Goal: Task Accomplishment & Management: Use online tool/utility

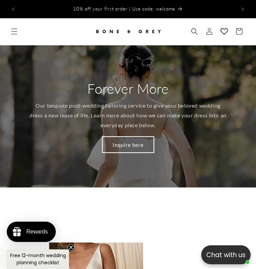
click at [124, 146] on link "Inquire here" at bounding box center [128, 145] width 51 height 16
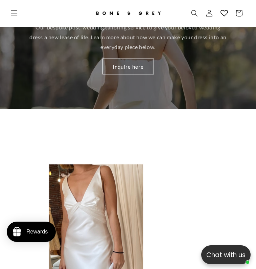
scroll to position [214, 0]
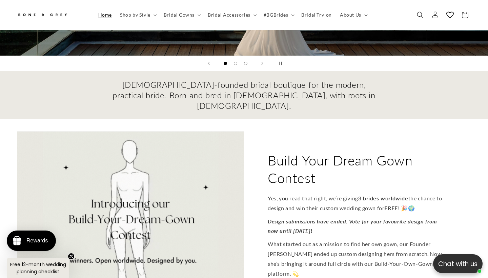
scroll to position [179, 0]
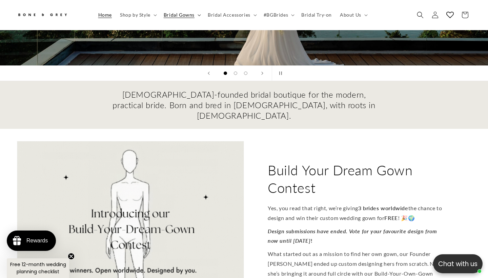
click at [197, 16] on icon at bounding box center [198, 15] width 3 height 2
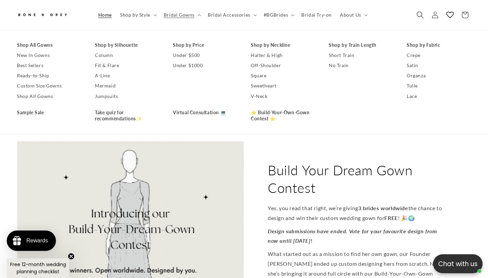
scroll to position [0, 967]
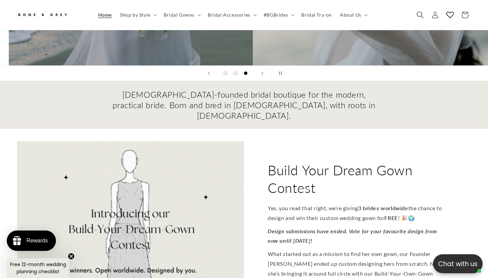
click at [417, 15] on use "Search" at bounding box center [420, 15] width 7 height 7
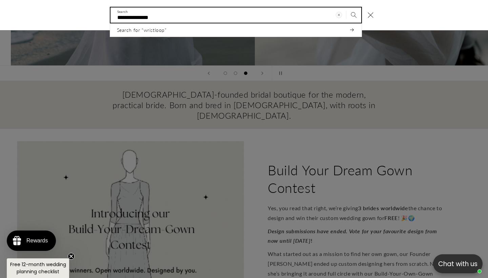
scroll to position [0, 0]
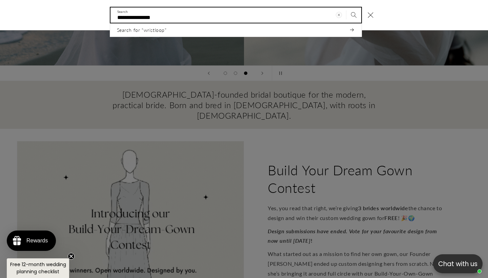
type input "**********"
click at [353, 15] on button "Search" at bounding box center [353, 14] width 15 height 15
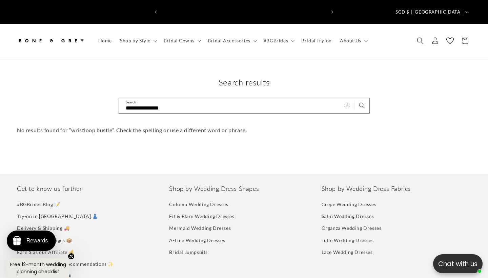
scroll to position [0, 165]
